Goal: Task Accomplishment & Management: Manage account settings

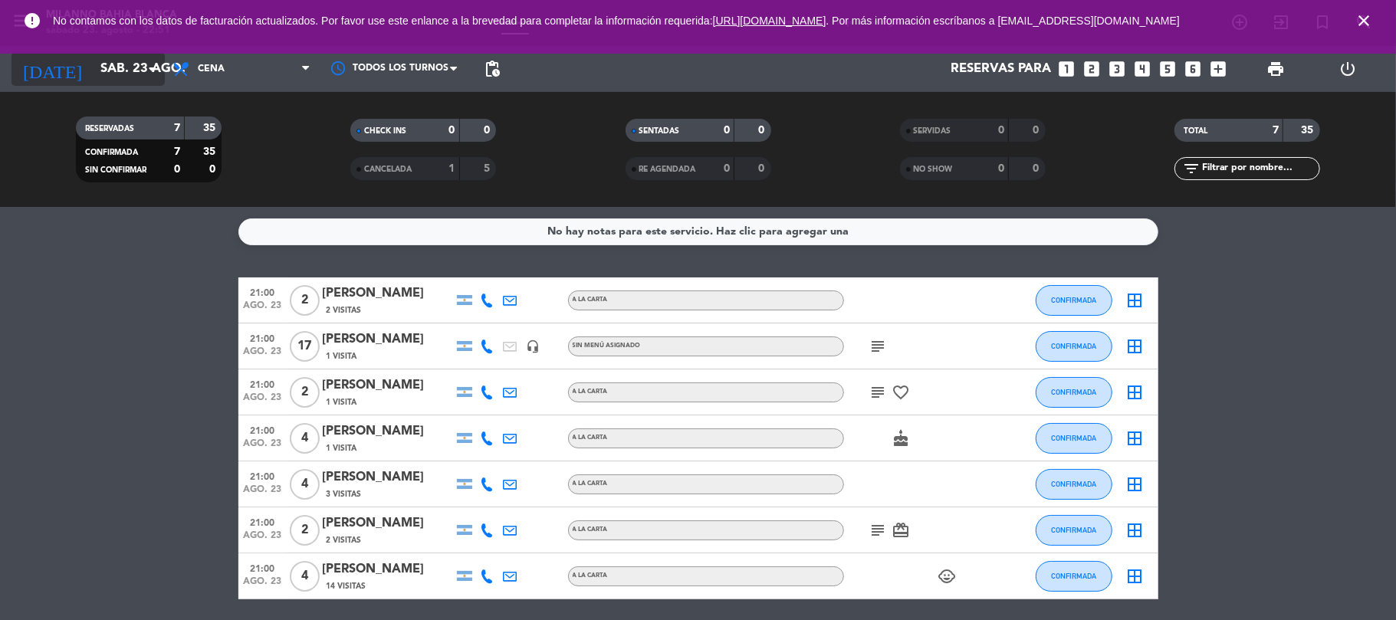
click at [141, 71] on input "sáb. 23 ago." at bounding box center [176, 69] width 166 height 30
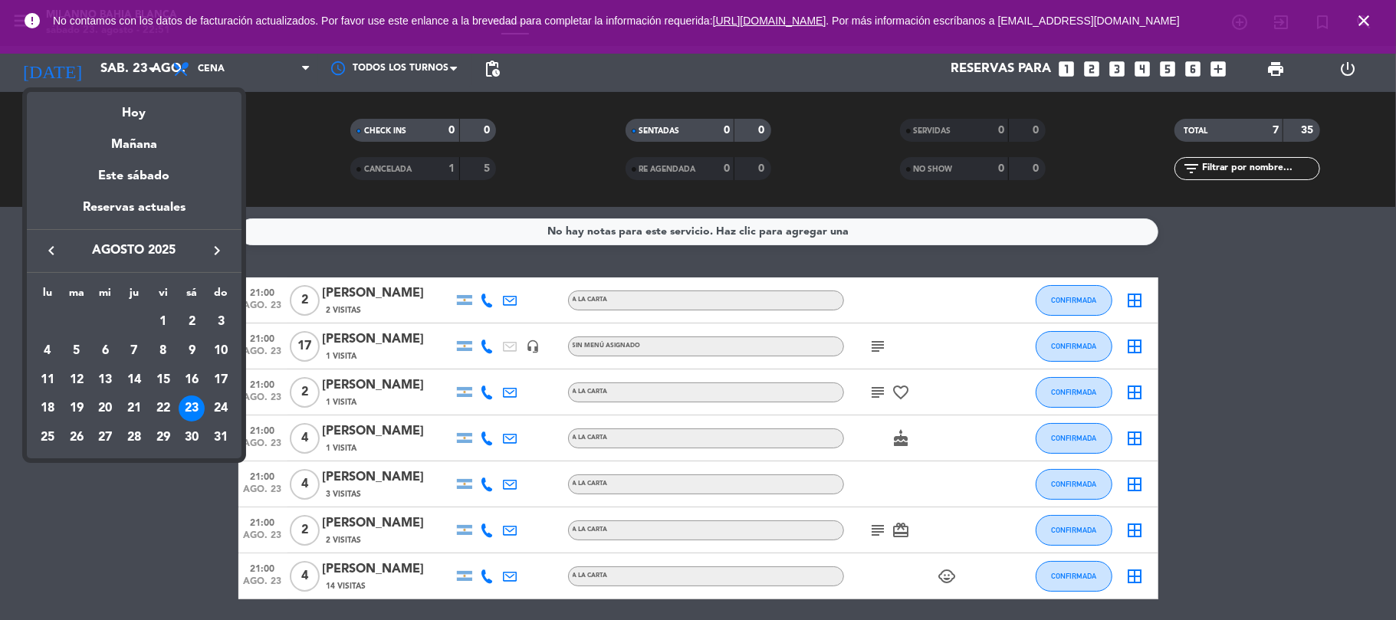
drag, startPoint x: 23, startPoint y: 25, endPoint x: 589, endPoint y: 3, distance: 566.4
click at [23, 25] on div at bounding box center [698, 310] width 1396 height 620
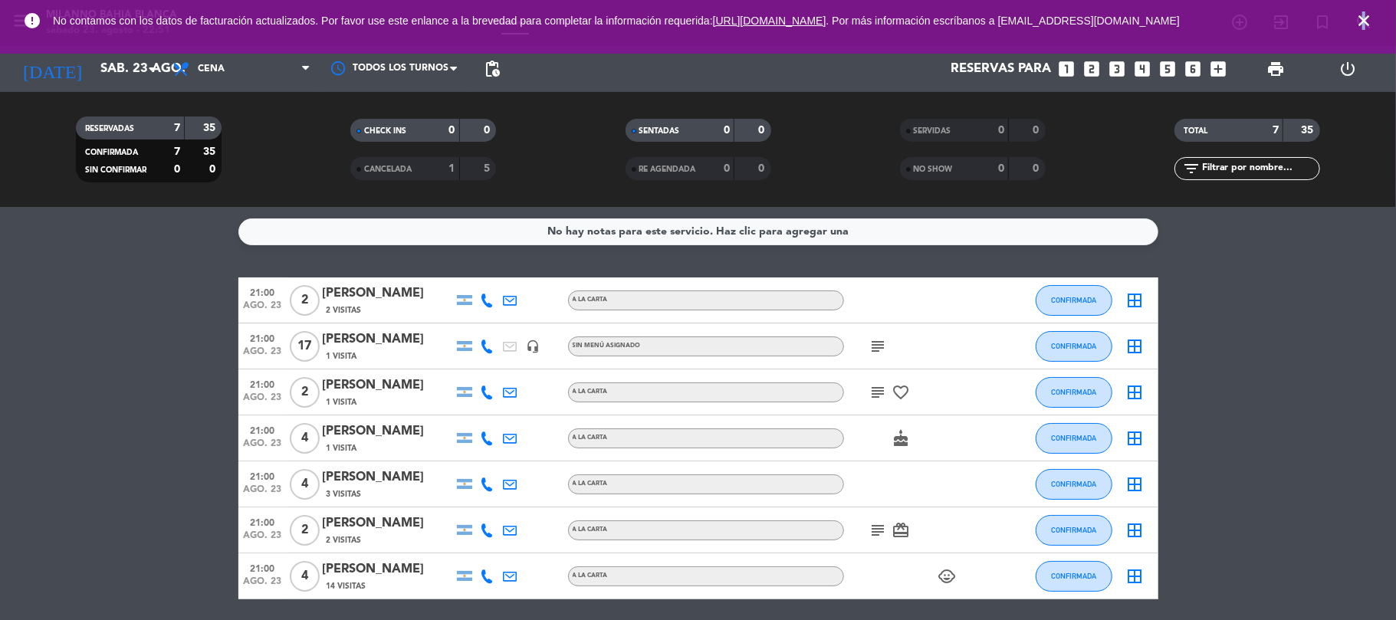
click at [1364, 20] on icon "close" at bounding box center [1364, 21] width 18 height 18
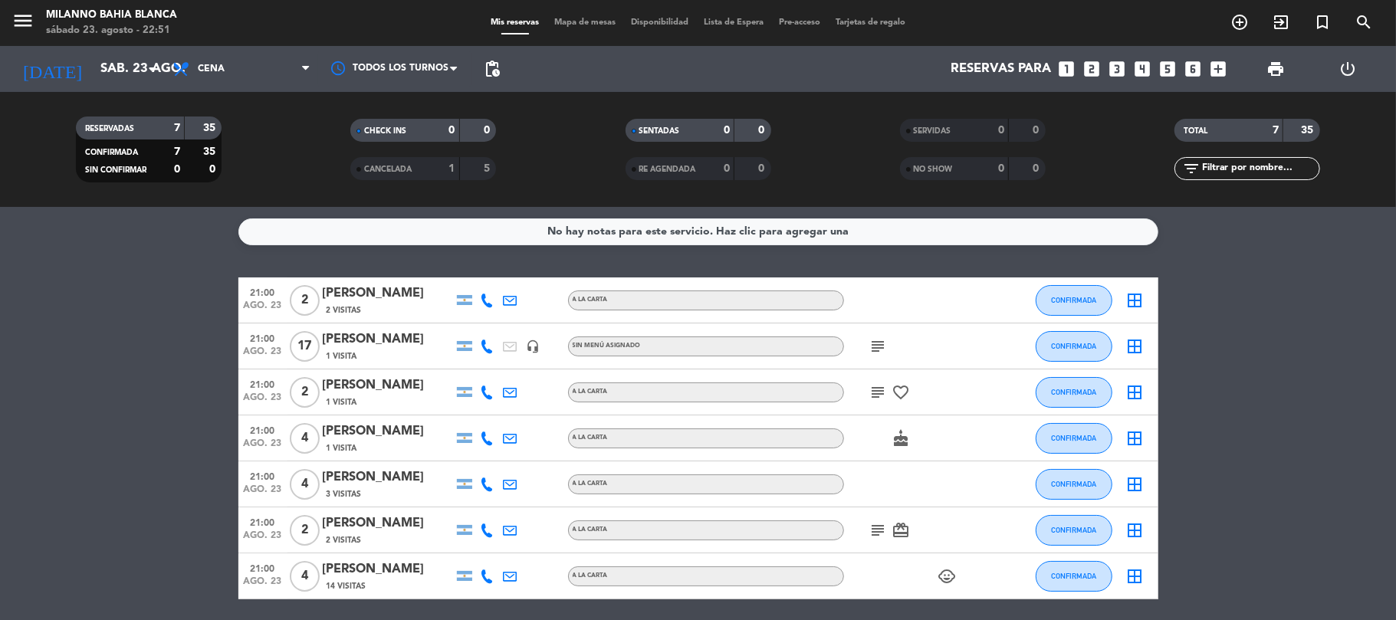
click at [20, 31] on icon "menu" at bounding box center [23, 20] width 23 height 23
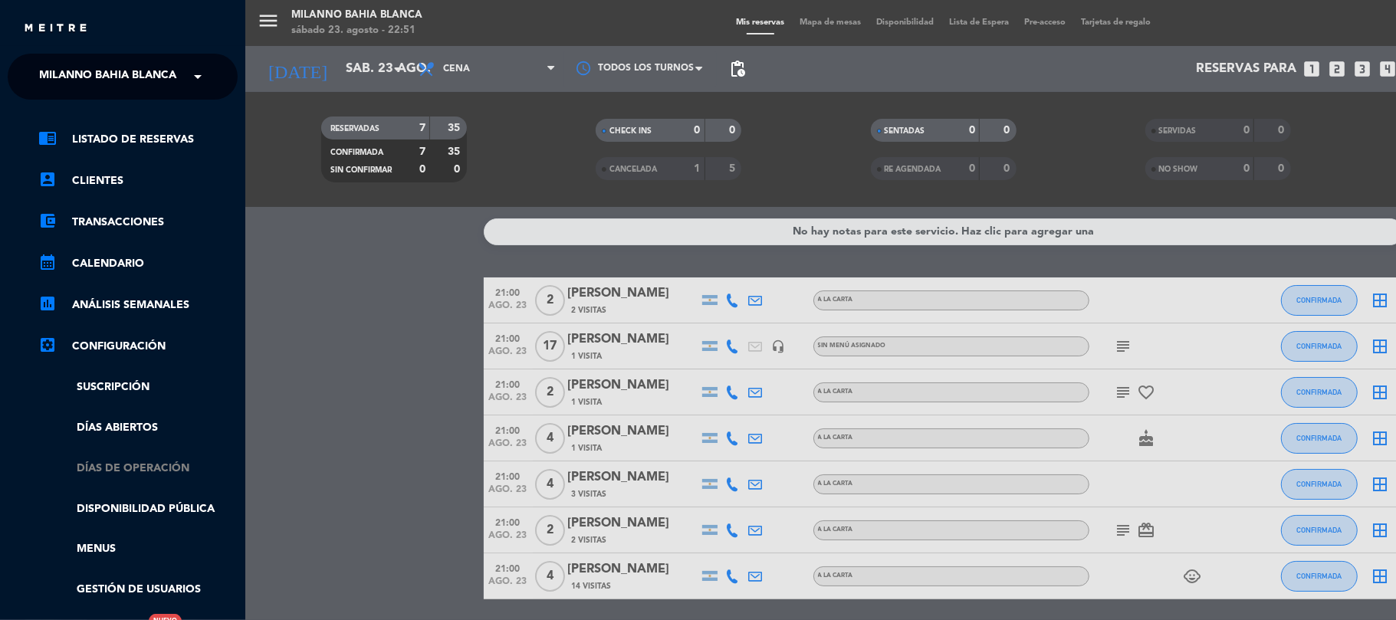
click at [130, 474] on link "Días de Operación" at bounding box center [137, 469] width 199 height 18
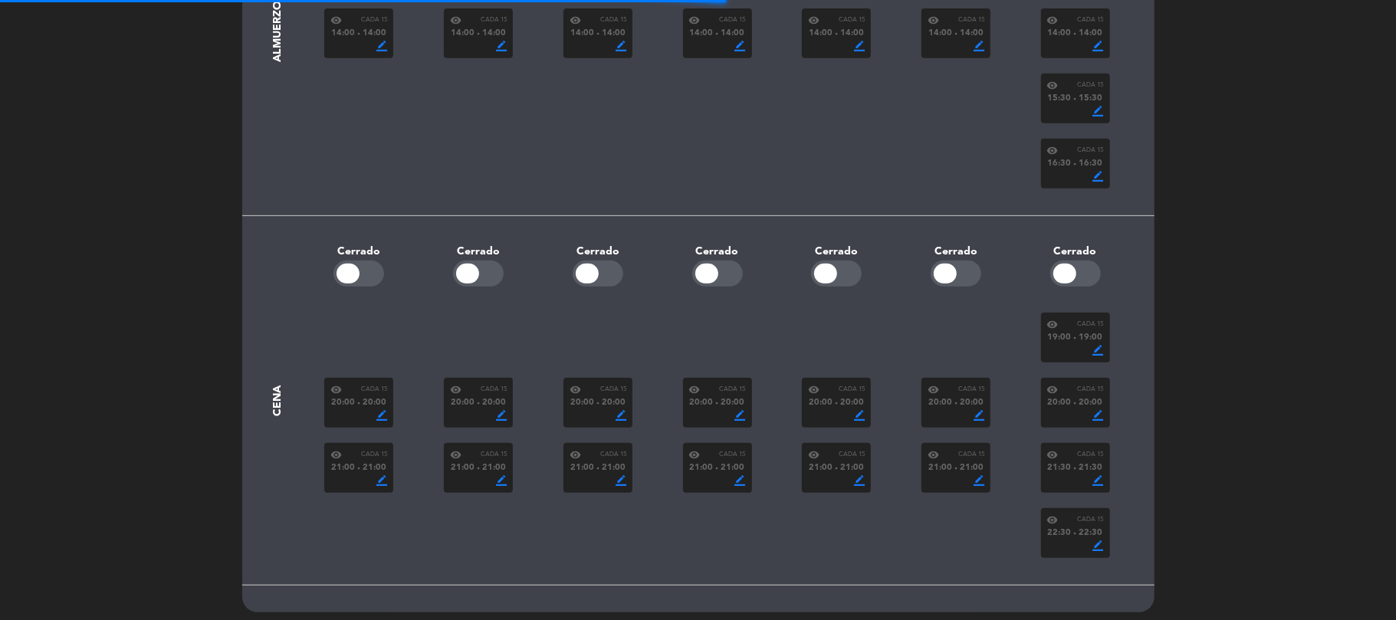
scroll to position [492, 0]
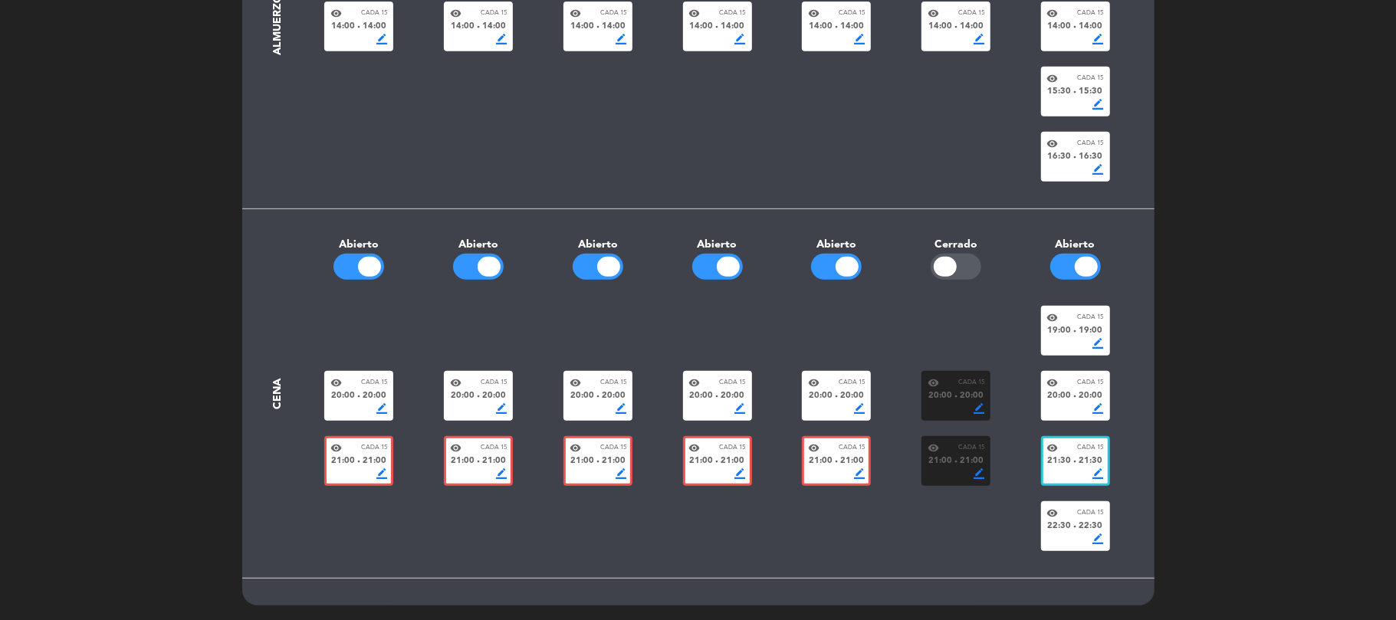
click at [943, 265] on div at bounding box center [945, 267] width 23 height 20
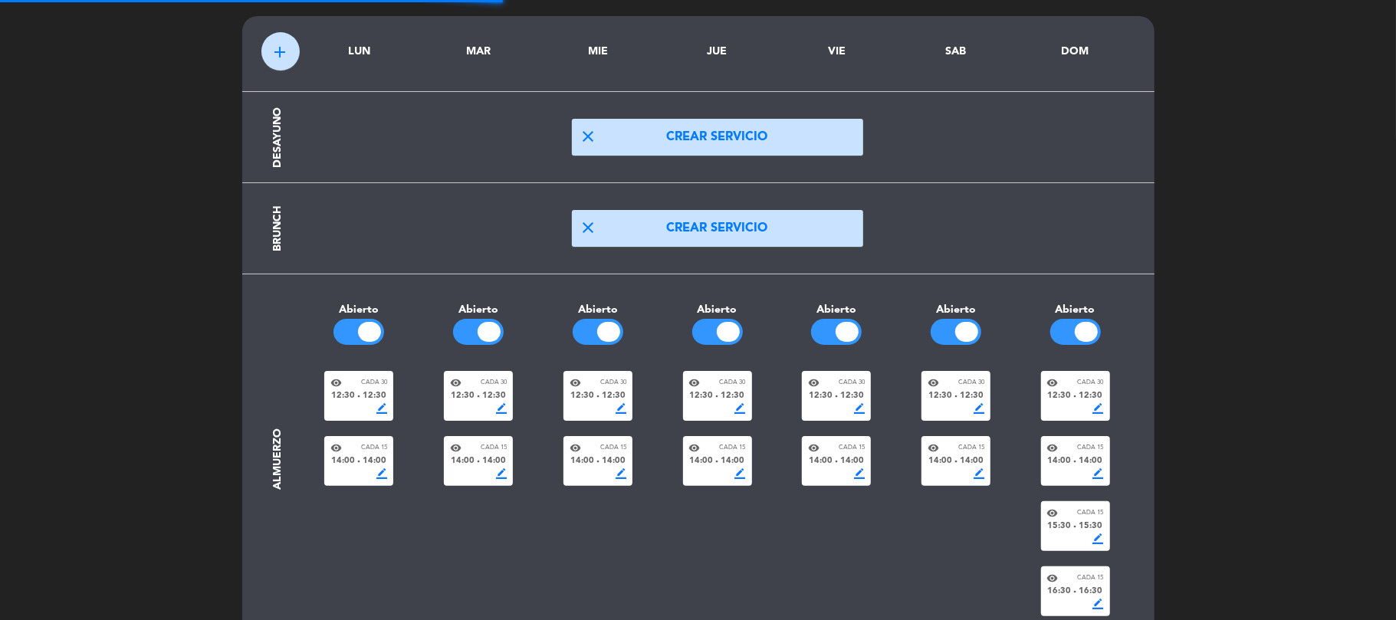
scroll to position [0, 0]
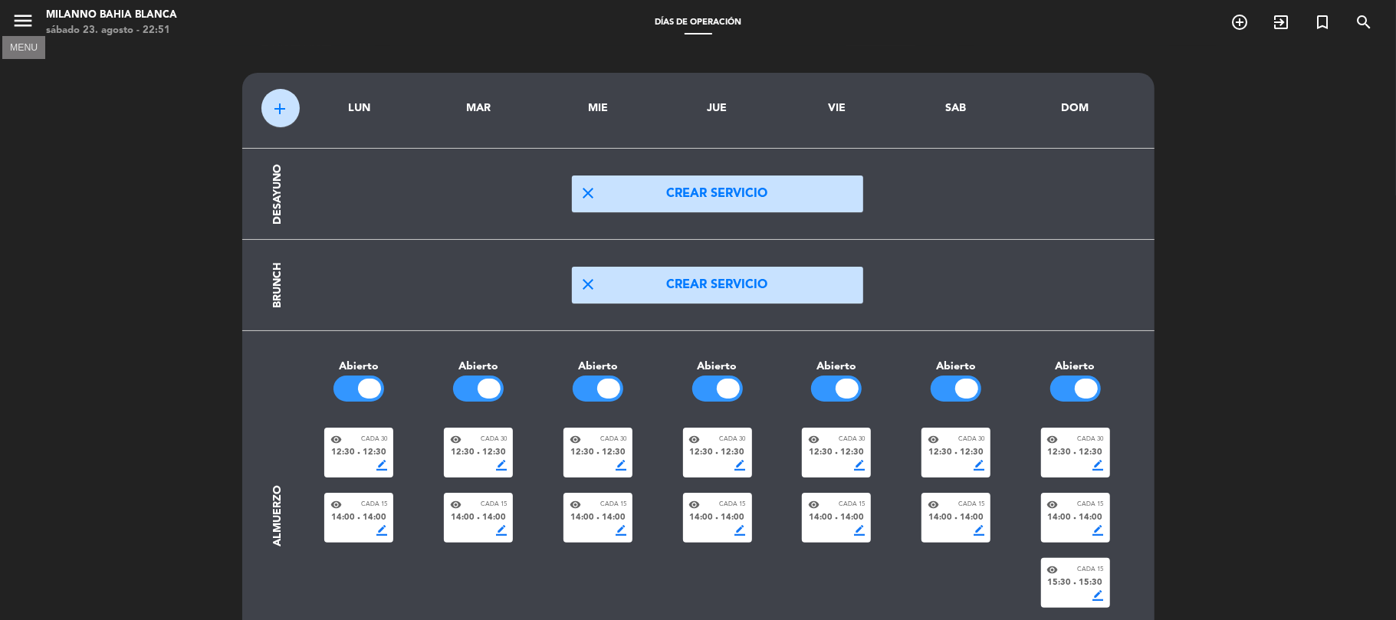
click at [25, 21] on icon "menu" at bounding box center [23, 20] width 23 height 23
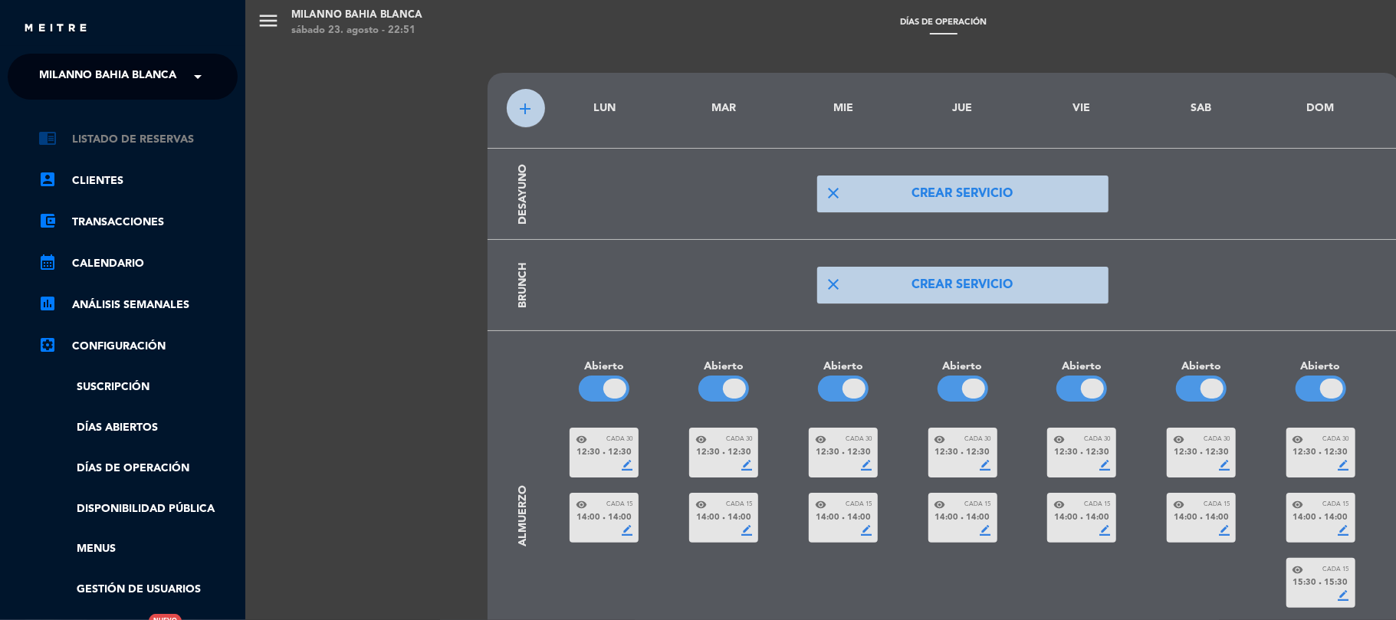
click at [96, 130] on link "chrome_reader_mode Listado de Reservas" at bounding box center [137, 139] width 199 height 18
